Goal: Transaction & Acquisition: Purchase product/service

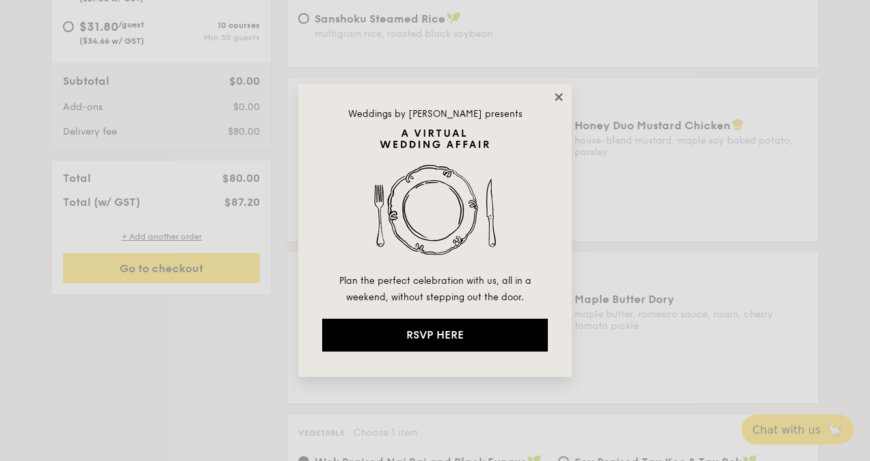
click at [554, 97] on icon at bounding box center [559, 97] width 12 height 12
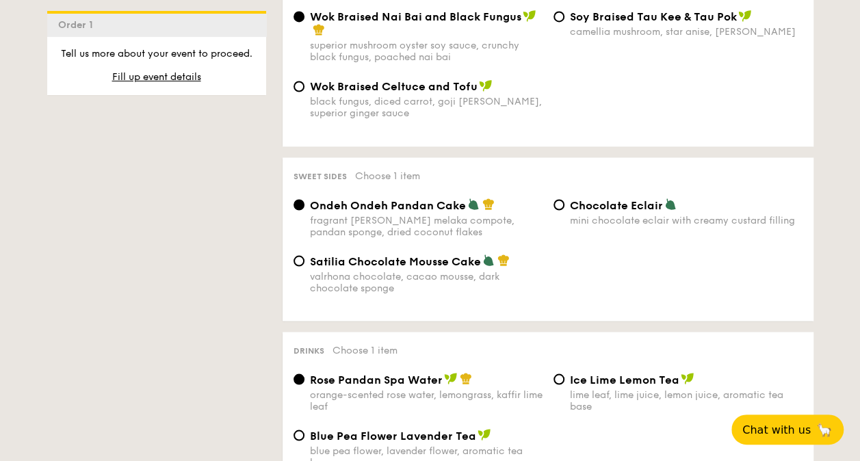
scroll to position [1163, 0]
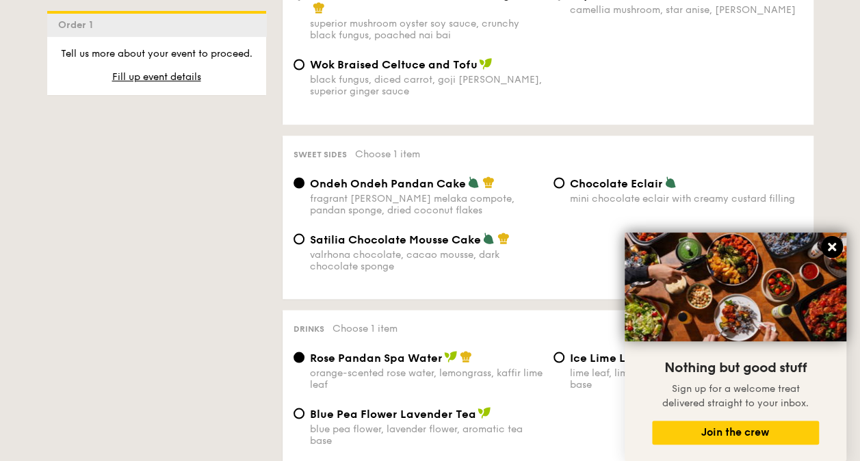
click at [829, 244] on icon at bounding box center [832, 247] width 8 height 8
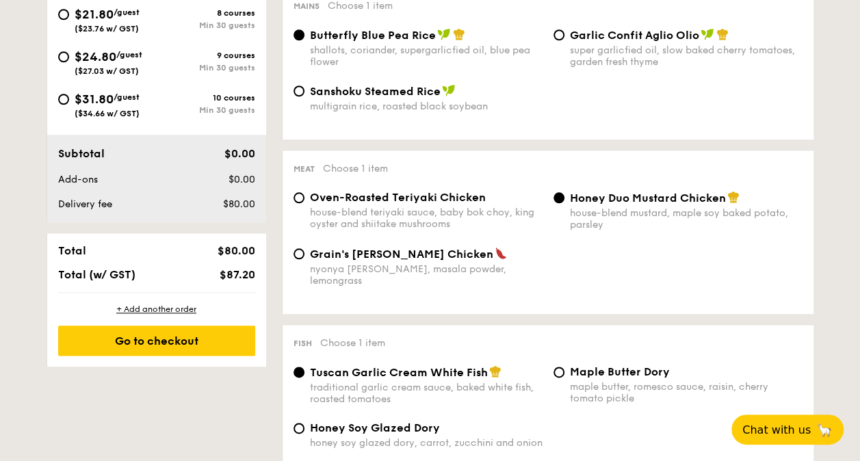
scroll to position [411, 0]
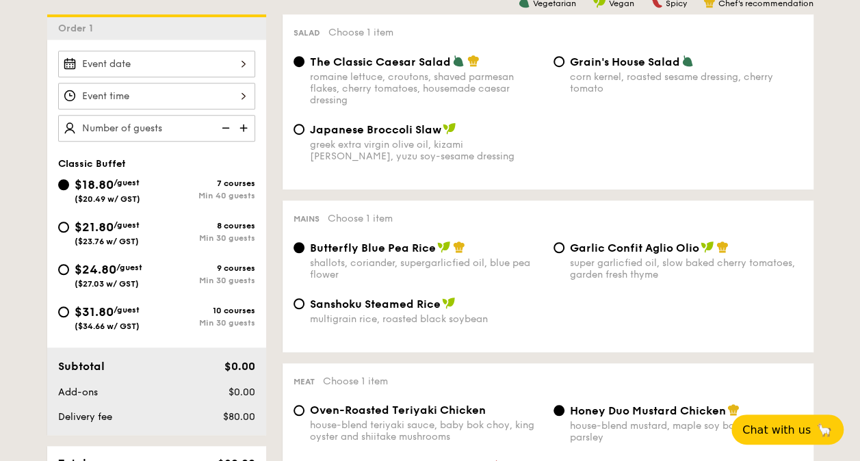
click at [71, 309] on div "$31.80 /guest ($34.66 w/ GST)" at bounding box center [107, 316] width 99 height 29
click at [69, 309] on input "$31.80 /guest ($34.66 w/ GST) 10 courses Min 30 guests" at bounding box center [63, 312] width 11 height 11
radio input "true"
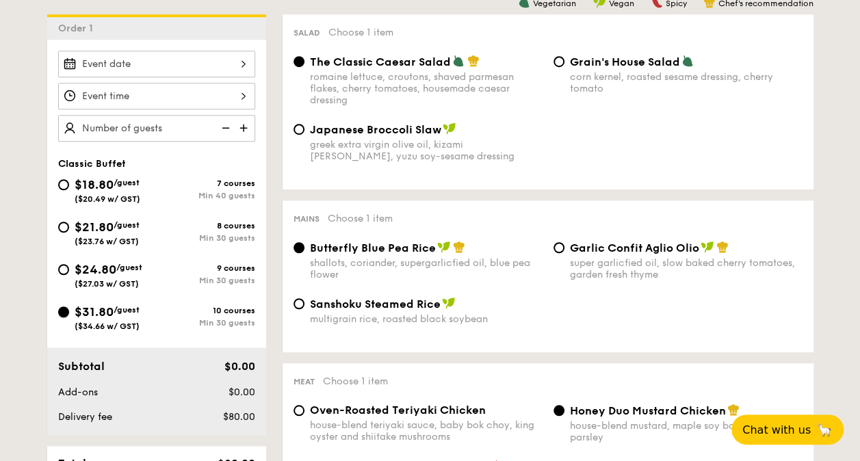
radio input "true"
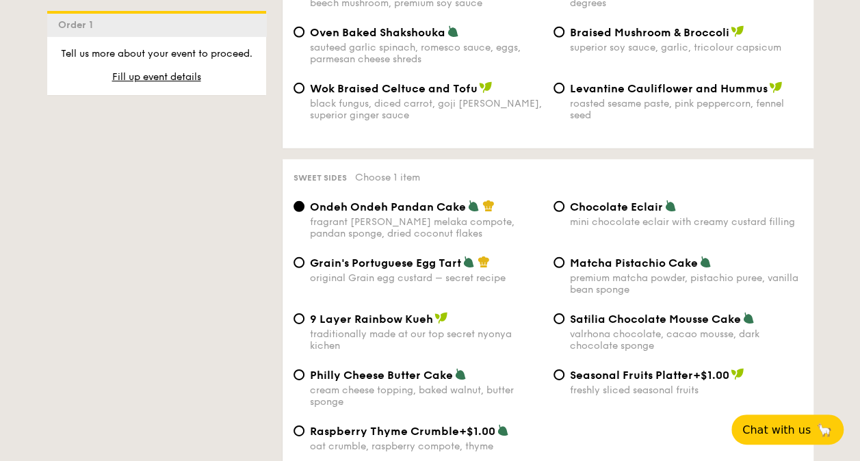
scroll to position [1985, 0]
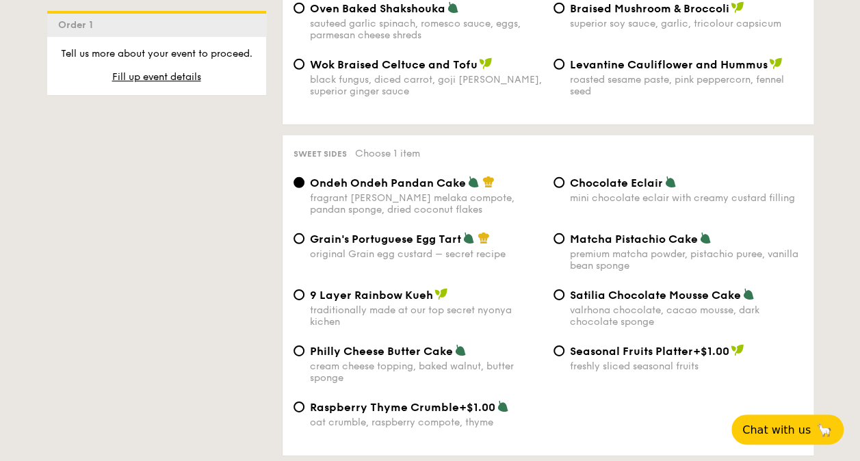
click at [253, 274] on div "1 - Select menu 2 - Select items 3 - Check out Order 1 Classic Buffet $18.80 /g…" at bounding box center [430, 182] width 788 height 3659
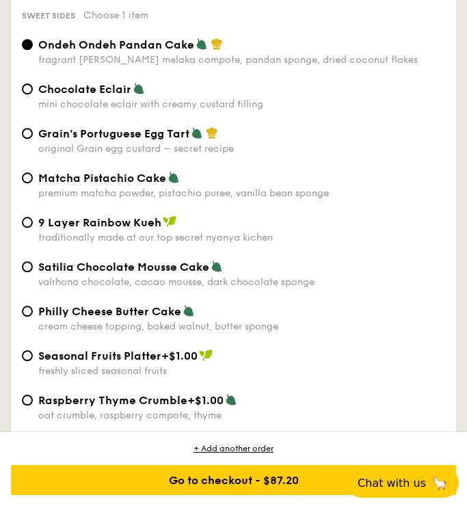
scroll to position [3414, 0]
